Goal: Find specific page/section: Find specific page/section

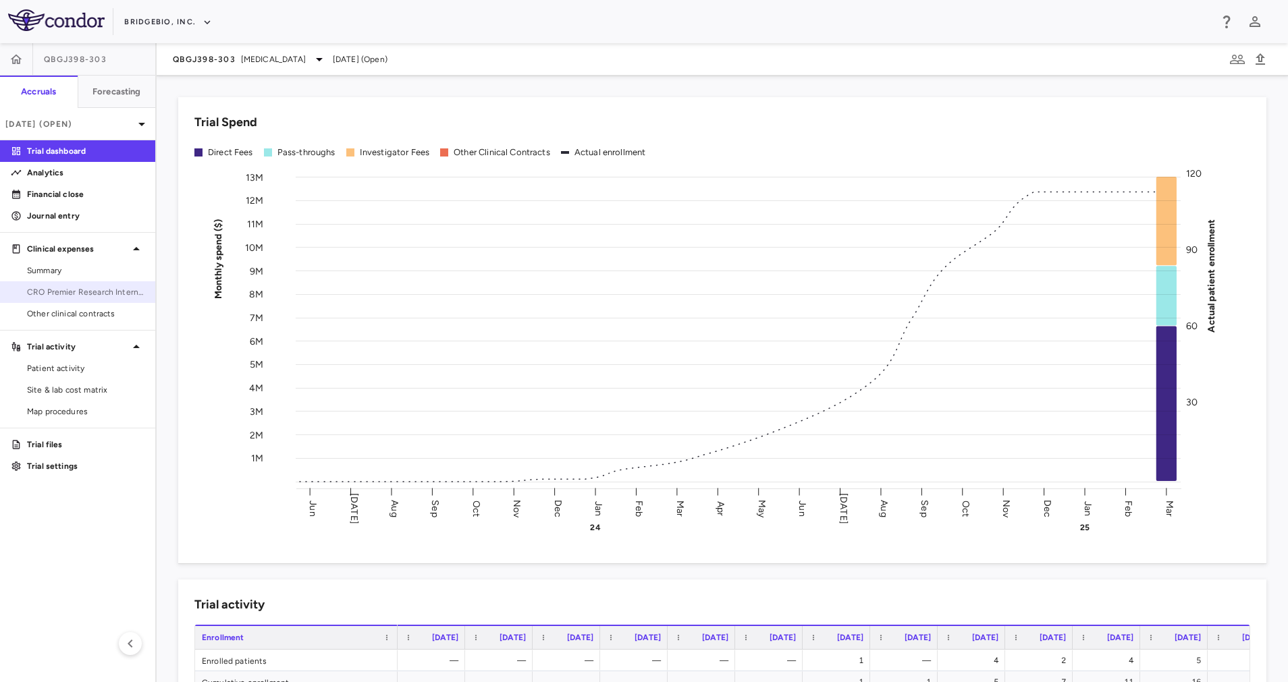
click at [102, 295] on span "CRO Premier Research International LLC" at bounding box center [85, 292] width 117 height 12
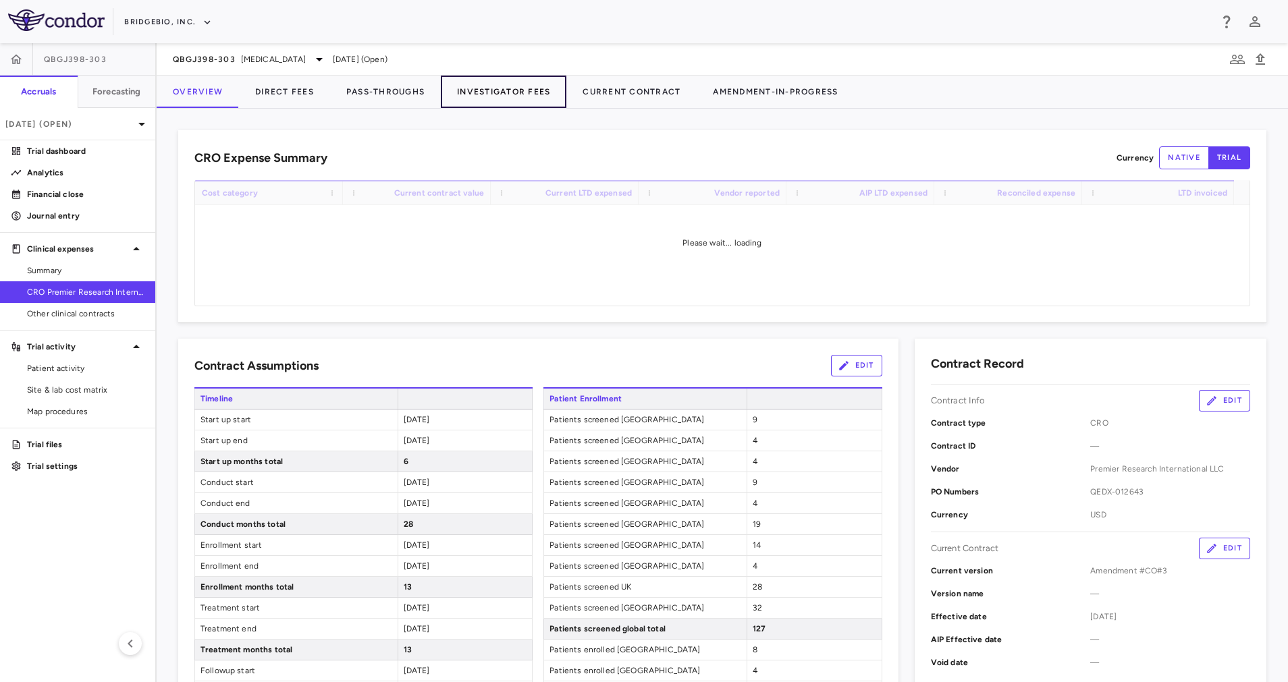
click at [489, 97] on button "Investigator Fees" at bounding box center [504, 92] width 126 height 32
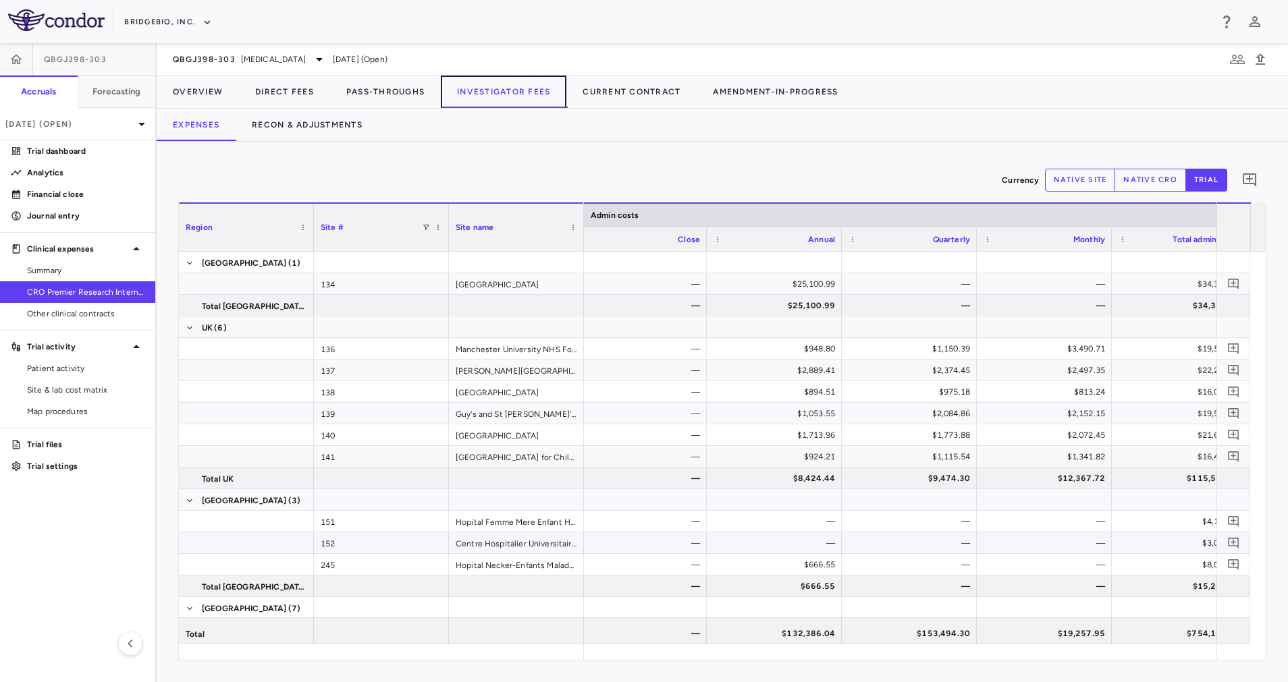
scroll to position [0, 3498]
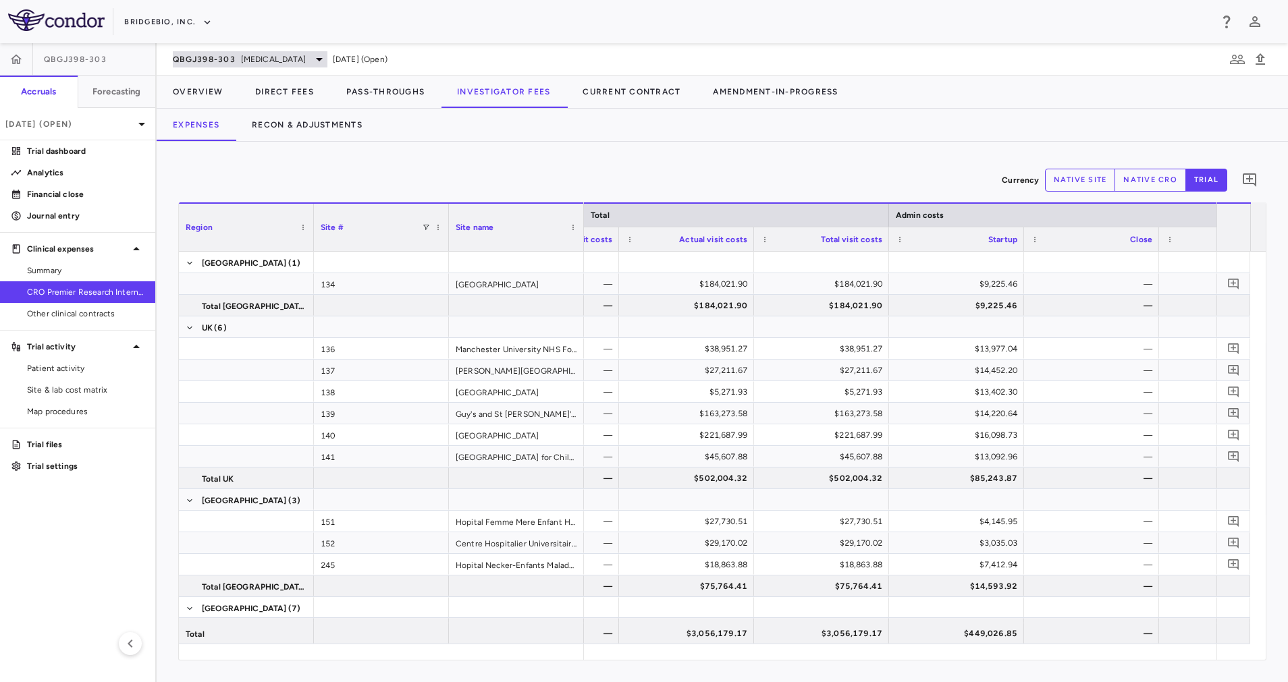
click at [311, 63] on icon at bounding box center [319, 59] width 16 height 16
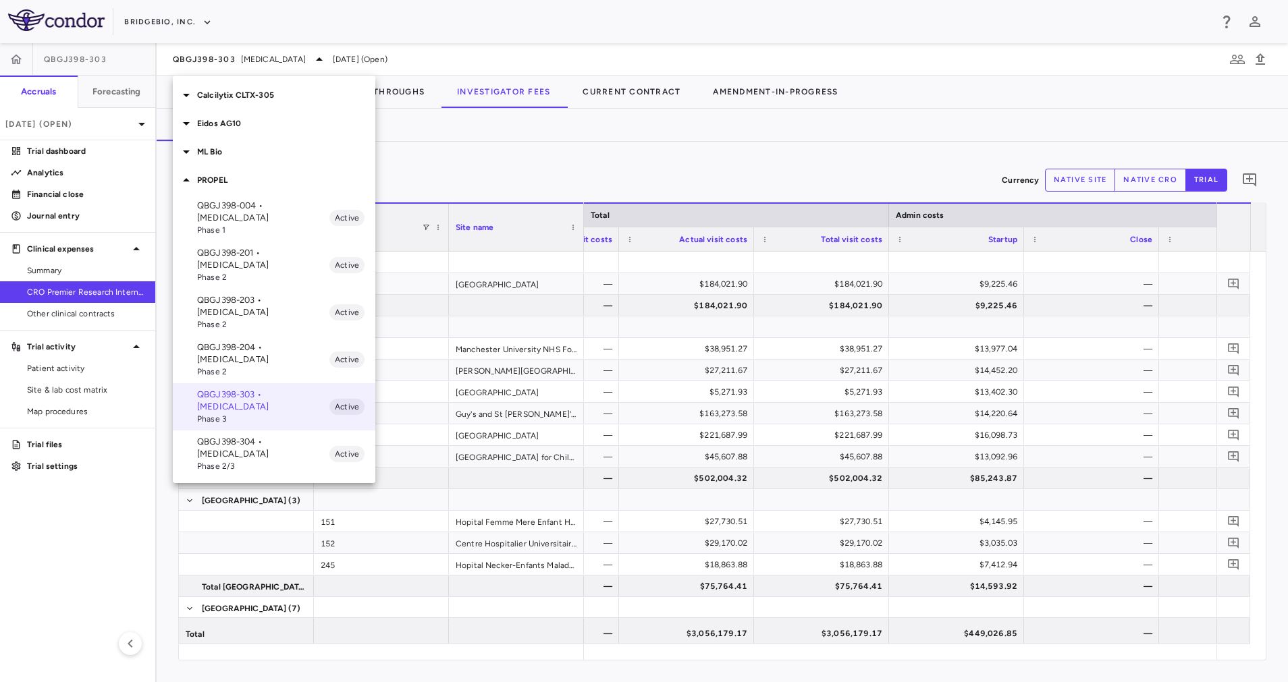
click at [272, 122] on p "Eidos AG10" at bounding box center [286, 123] width 178 height 12
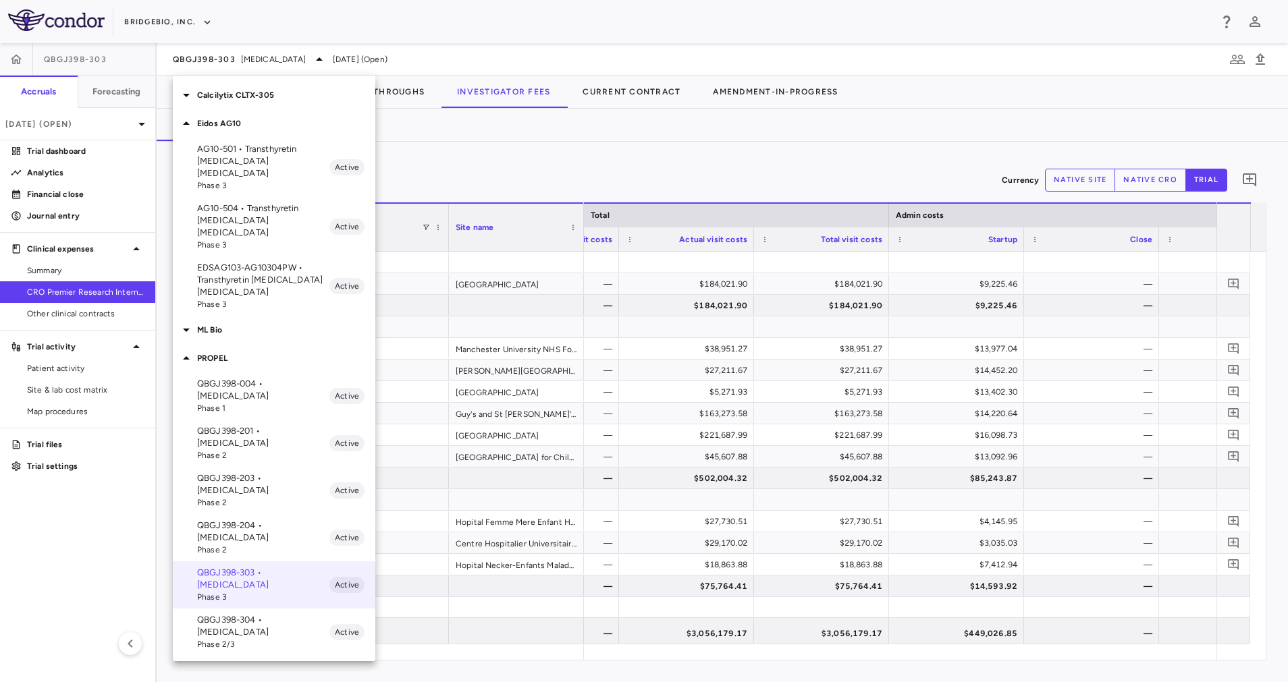
click at [242, 262] on p "EDSAG103-AG10304PW • Transthyretin [MEDICAL_DATA] [MEDICAL_DATA]" at bounding box center [263, 280] width 132 height 36
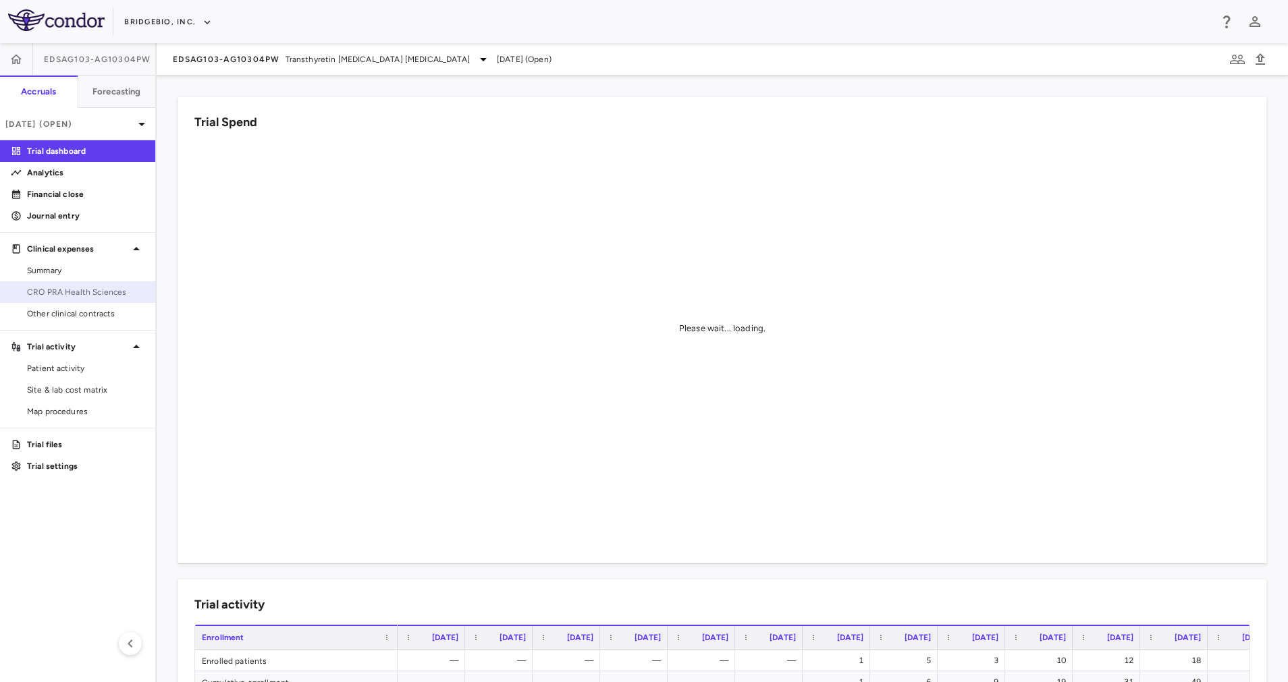
click at [89, 289] on span "CRO PRA Health Sciences" at bounding box center [85, 292] width 117 height 12
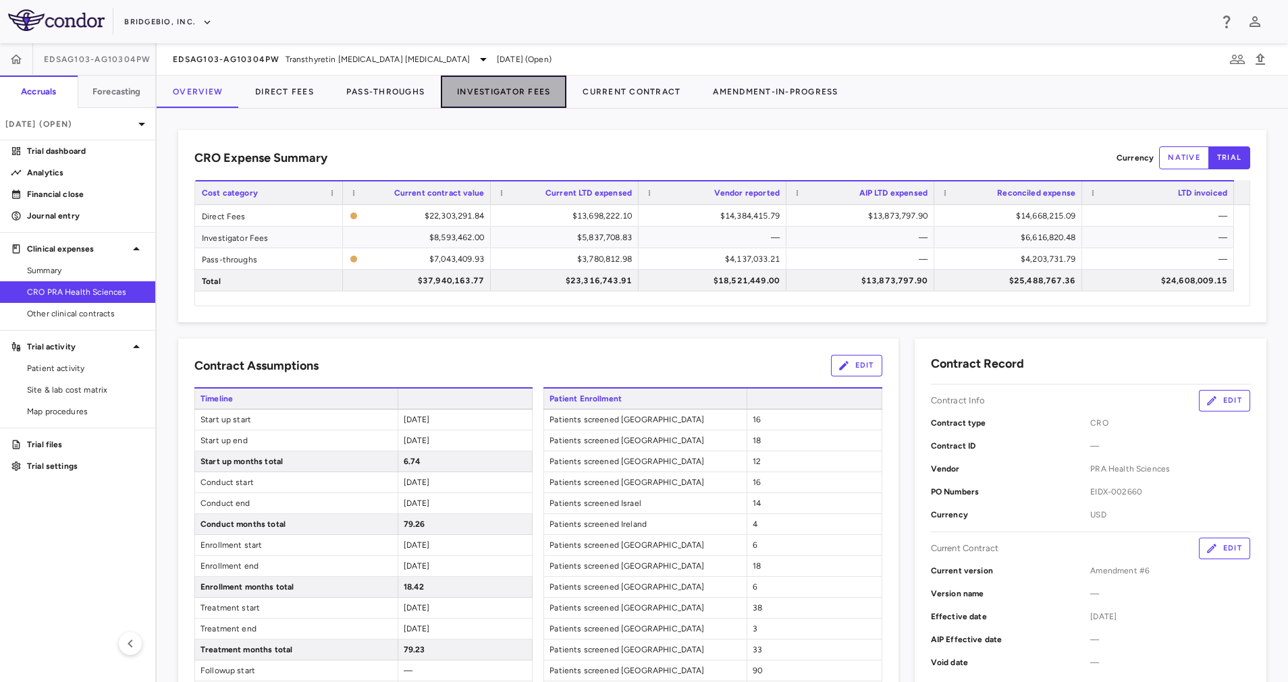
click at [510, 94] on button "Investigator Fees" at bounding box center [504, 92] width 126 height 32
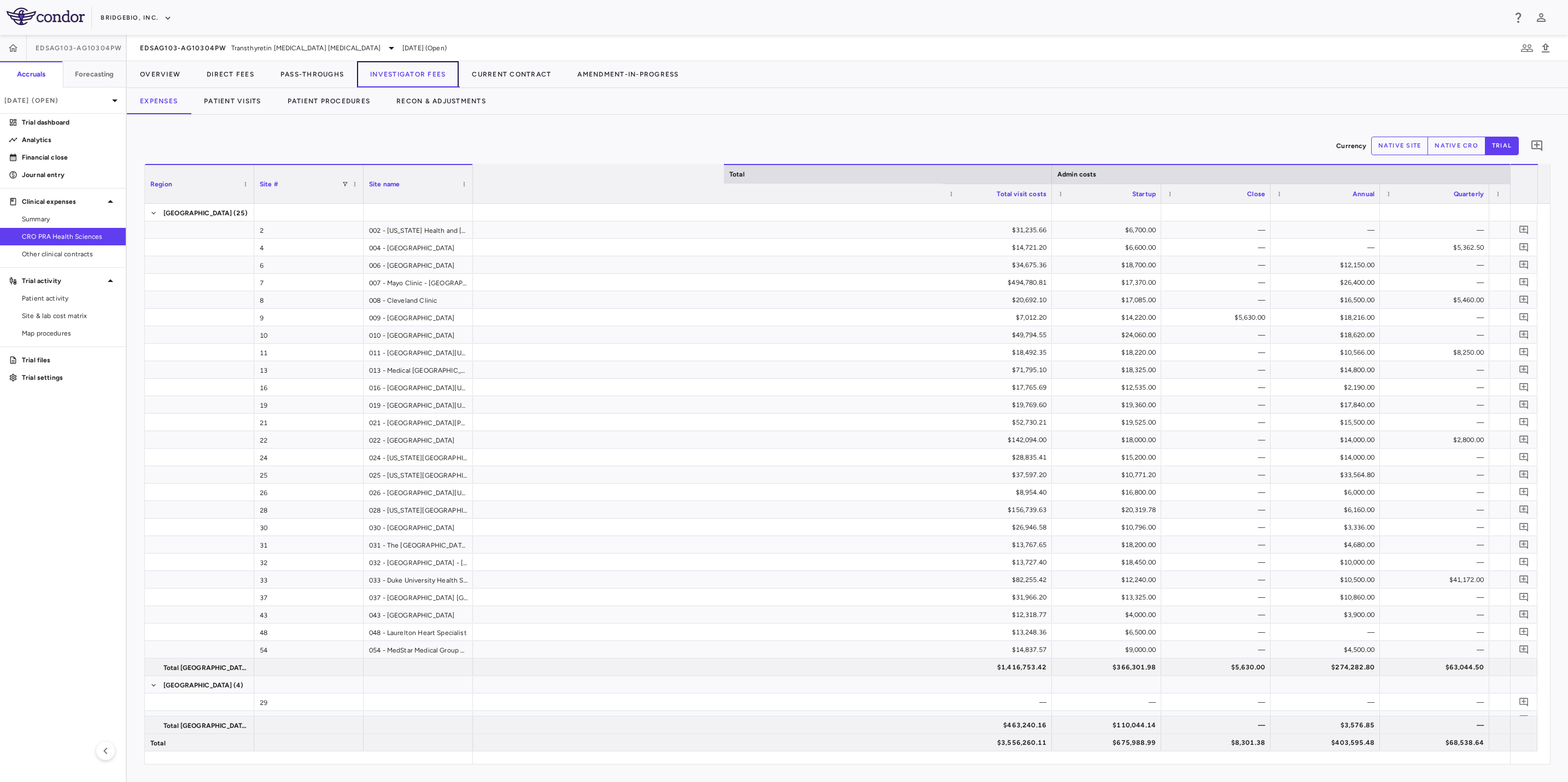
scroll to position [0, 3337]
